Goal: Task Accomplishment & Management: Manage account settings

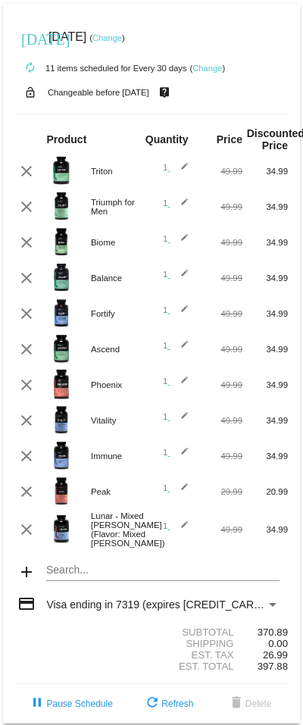
click at [122, 40] on link "Change" at bounding box center [107, 37] width 30 height 9
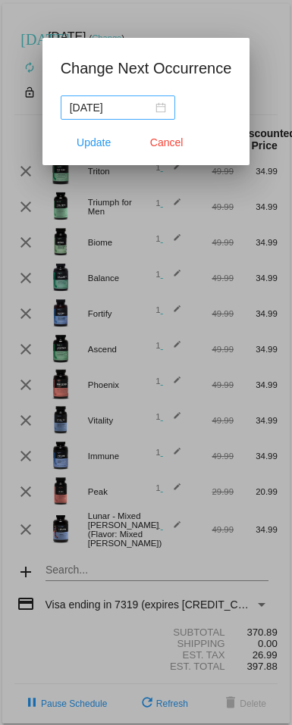
click at [158, 108] on div "[DATE]" at bounding box center [118, 107] width 96 height 17
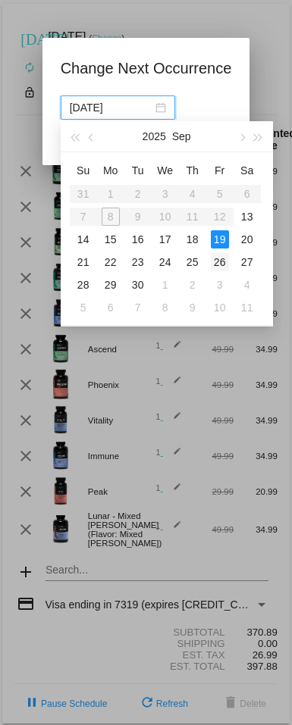
click at [219, 258] on div "26" at bounding box center [220, 262] width 18 height 18
type input "[DATE]"
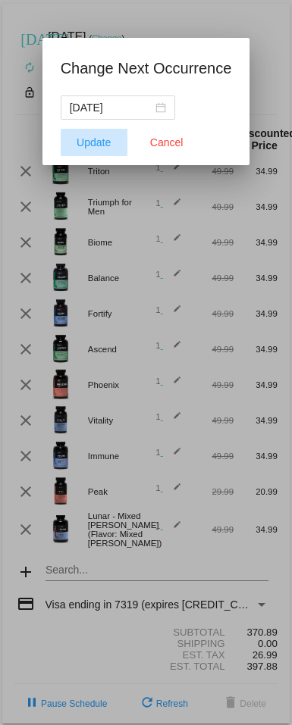
click at [101, 140] on span "Update" at bounding box center [93, 142] width 34 height 12
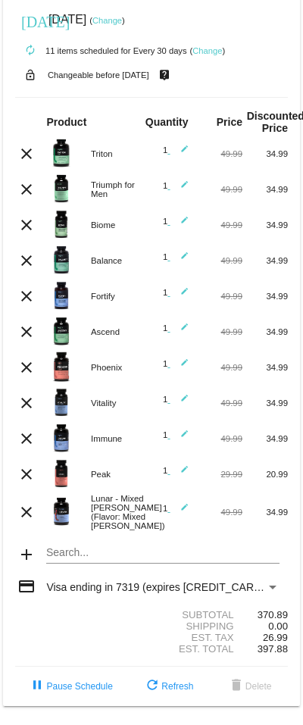
scroll to position [40, 0]
